Goal: Task Accomplishment & Management: Manage account settings

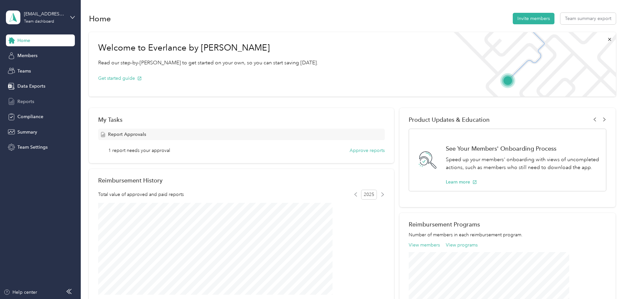
click at [25, 101] on span "Reports" at bounding box center [25, 101] width 17 height 7
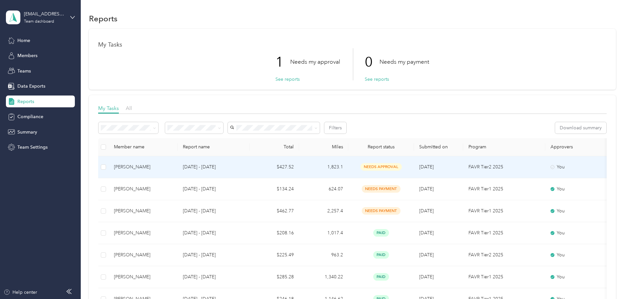
click at [250, 165] on td "[DATE] - [DATE]" at bounding box center [214, 167] width 72 height 22
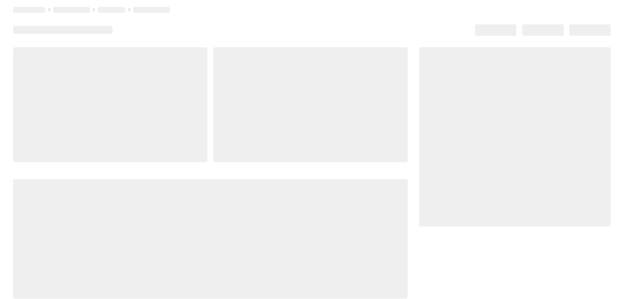
click at [292, 165] on div at bounding box center [210, 173] width 395 height 252
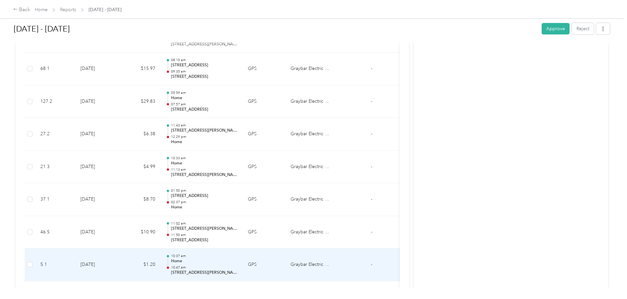
scroll to position [718, 0]
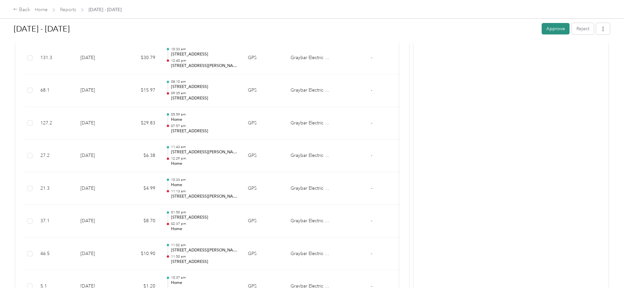
click at [542, 29] on button "Approve" at bounding box center [556, 28] width 28 height 11
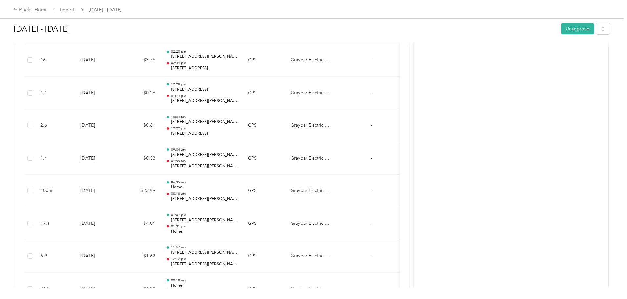
scroll to position [0, 0]
